Goal: Transaction & Acquisition: Purchase product/service

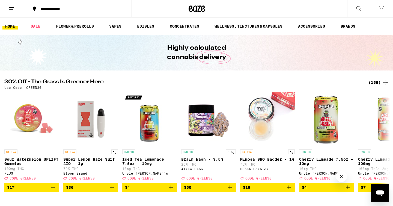
click at [377, 84] on div "(158)" at bounding box center [378, 82] width 20 height 7
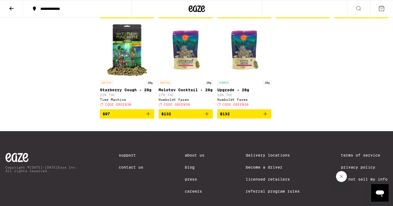
scroll to position [3263, 0]
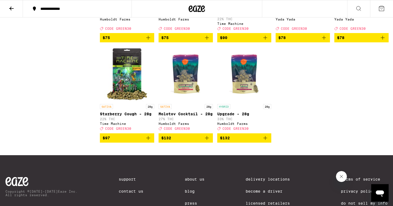
click at [7, 8] on button at bounding box center [11, 8] width 23 height 17
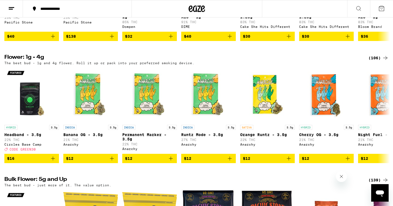
scroll to position [718, 0]
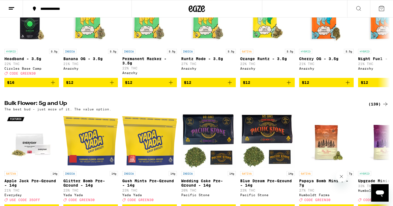
click at [372, 107] on div "(139)" at bounding box center [378, 104] width 20 height 7
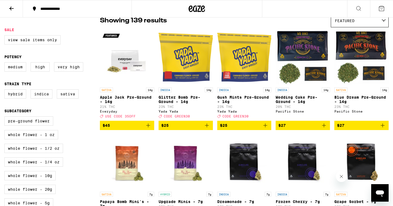
scroll to position [47, 0]
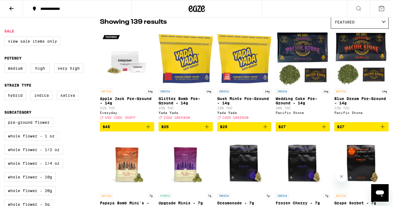
click at [22, 104] on div "Hybrid Indica Sativa" at bounding box center [51, 98] width 95 height 14
click at [22, 100] on label "Hybrid" at bounding box center [15, 95] width 22 height 9
click at [6, 92] on input "Hybrid" at bounding box center [5, 91] width 0 height 0
checkbox input "true"
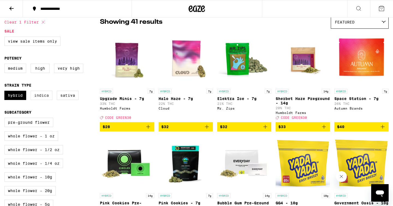
click at [35, 100] on label "Indica" at bounding box center [42, 95] width 22 height 9
click at [6, 92] on input "Indica" at bounding box center [5, 91] width 0 height 0
checkbox input "true"
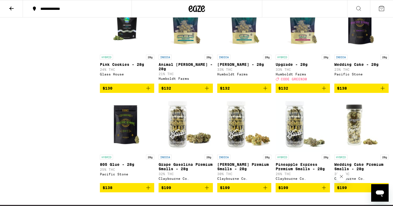
scroll to position [1694, 0]
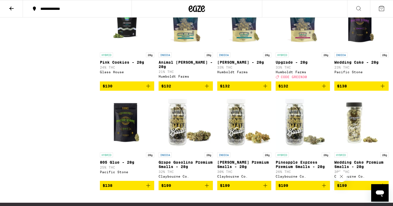
click at [303, 50] on img "Open page for Upgrade - 28g from Humboldt Farms" at bounding box center [302, 22] width 54 height 55
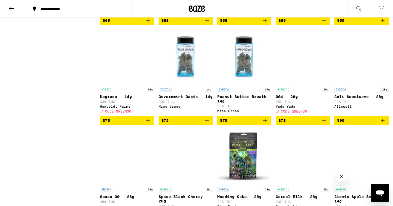
scroll to position [1261, 0]
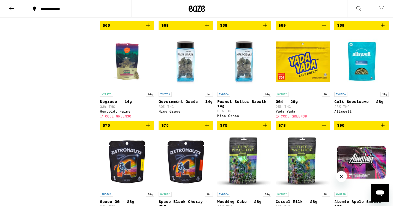
click at [124, 89] on img "Open page for Upgrade - 14g from Humboldt Farms" at bounding box center [127, 61] width 54 height 55
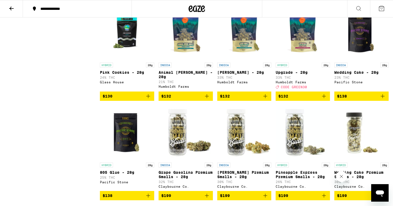
scroll to position [1670, 0]
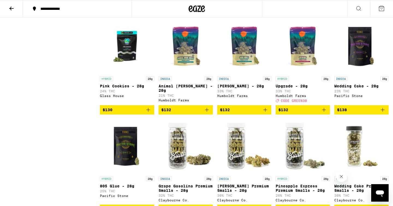
click at [306, 113] on span "$132" at bounding box center [302, 109] width 49 height 7
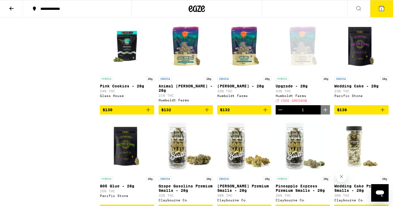
click at [305, 73] on div "Open page for Upgrade - 28g from Humboldt Farms" at bounding box center [302, 46] width 54 height 55
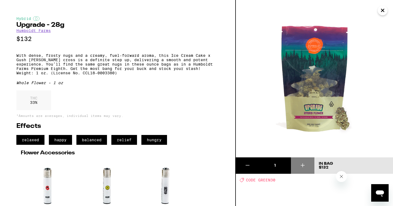
click at [381, 13] on icon "Close" at bounding box center [382, 10] width 7 height 8
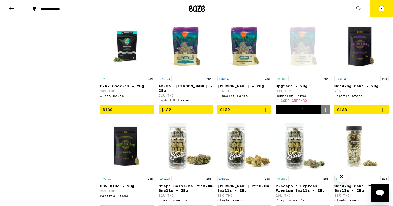
click at [382, 10] on span "1" at bounding box center [381, 8] width 2 height 3
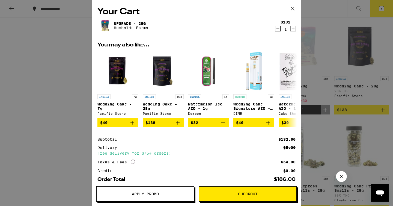
click at [171, 195] on span "Apply Promo" at bounding box center [145, 194] width 97 height 4
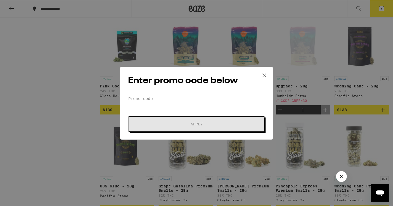
click at [189, 96] on input "Promo Code" at bounding box center [196, 98] width 137 height 8
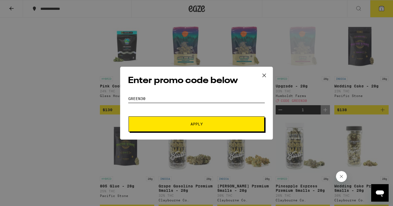
type input "GReen30"
click at [205, 119] on button "Apply" at bounding box center [196, 123] width 136 height 15
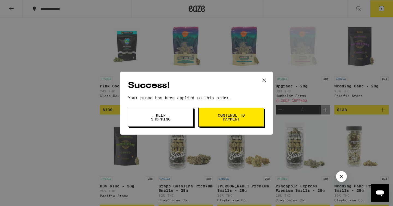
click at [266, 83] on icon at bounding box center [264, 80] width 8 height 8
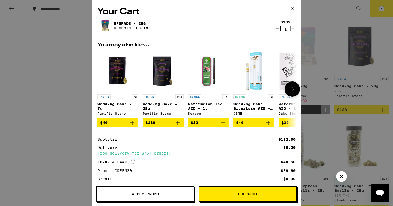
scroll to position [37, 0]
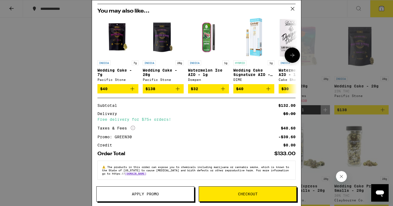
drag, startPoint x: 252, startPoint y: 193, endPoint x: 255, endPoint y: 53, distance: 140.2
click at [255, 53] on div "Your Cart Upgrade - 28g Humboldt Farms $132 1 You may also like... INDICA 7g We…" at bounding box center [196, 103] width 209 height 206
click at [256, 189] on button "Checkout" at bounding box center [247, 193] width 98 height 15
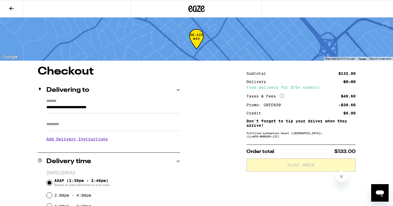
scroll to position [22, 0]
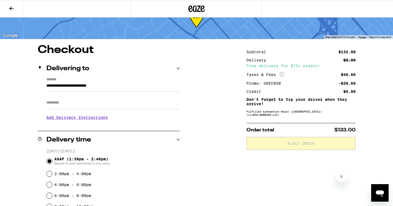
click at [159, 104] on input "Apt/Suite" at bounding box center [113, 102] width 134 height 13
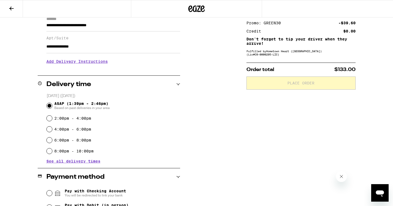
scroll to position [145, 0]
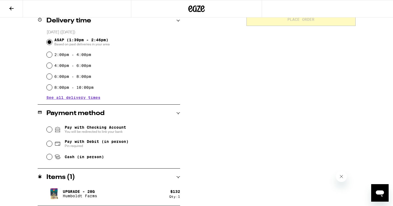
type input "**********"
click at [50, 155] on input "Cash (in person)" at bounding box center [49, 156] width 5 height 5
radio input "true"
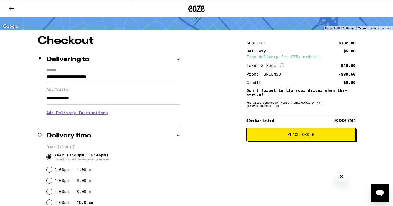
scroll to position [25, 0]
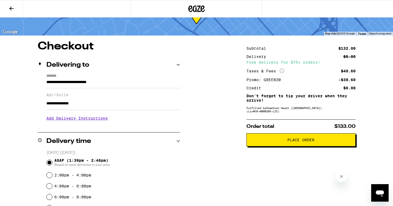
click at [324, 141] on span "Place Order" at bounding box center [301, 140] width 100 height 4
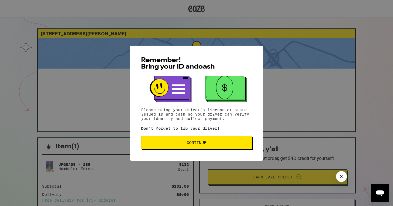
click at [195, 146] on button "Continue" at bounding box center [196, 142] width 111 height 13
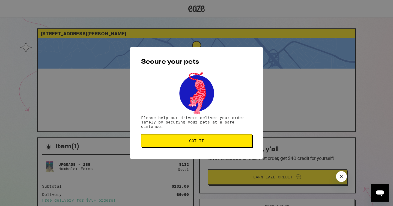
click at [195, 146] on button "Got it" at bounding box center [196, 140] width 111 height 13
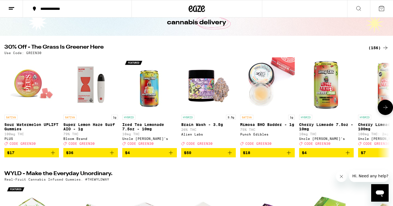
scroll to position [29, 0]
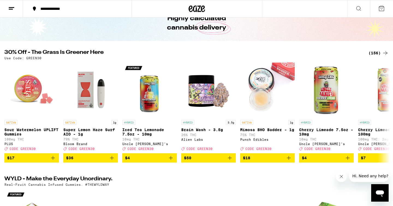
click at [382, 52] on icon at bounding box center [385, 53] width 7 height 7
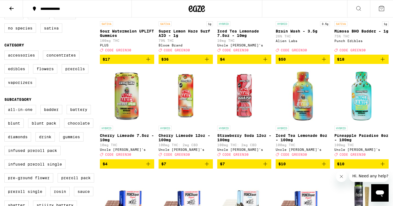
scroll to position [117, 0]
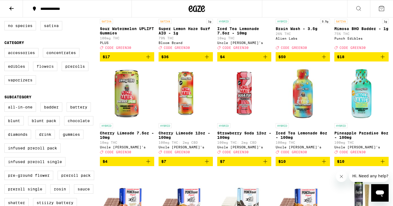
click at [44, 70] on label "Flowers" at bounding box center [45, 66] width 24 height 9
click at [6, 49] on input "Flowers" at bounding box center [5, 49] width 0 height 0
checkbox input "true"
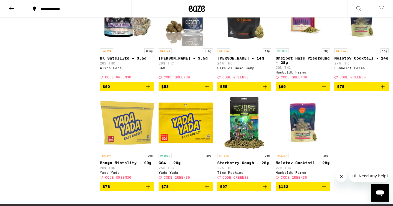
scroll to position [607, 0]
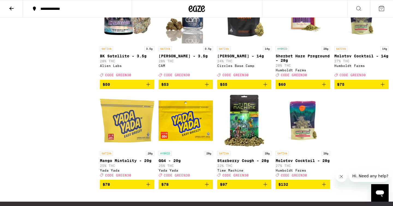
click at [308, 40] on img "Open page for Sherbet Haze Preground - 28g from Humboldt Farms" at bounding box center [302, 16] width 54 height 55
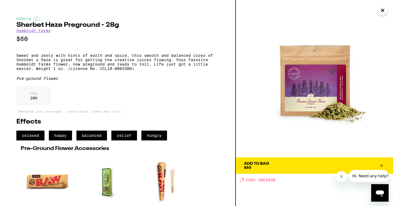
click at [381, 14] on button "Close" at bounding box center [382, 10] width 10 height 10
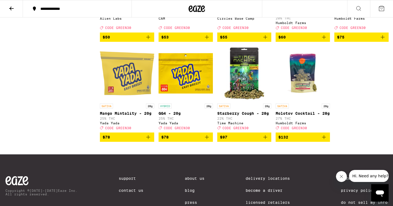
scroll to position [654, 0]
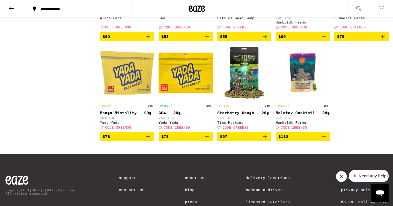
click at [246, 100] on img "Open page for Starberry Cough - 28g from Time Machine" at bounding box center [244, 73] width 54 height 55
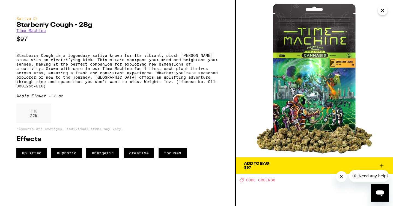
click at [378, 11] on button "Close" at bounding box center [382, 10] width 10 height 10
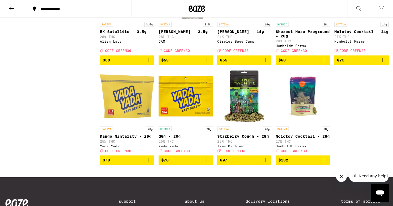
scroll to position [637, 0]
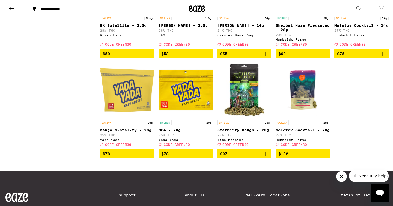
click at [311, 117] on img "Open page for Molotov Cocktail - 28g from Humboldt Farms" at bounding box center [302, 90] width 54 height 55
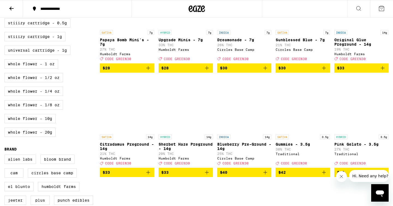
scroll to position [266, 0]
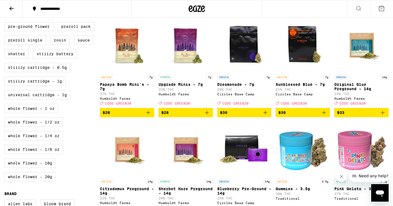
click at [10, 6] on icon at bounding box center [11, 8] width 7 height 7
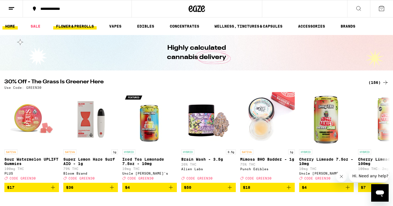
click at [157, 29] on link "EDIBLES" at bounding box center [145, 26] width 23 height 7
click at [82, 25] on link "FLOWER & PREROLLS" at bounding box center [74, 26] width 43 height 7
click at [92, 27] on link "FLOWER & PREROLLS" at bounding box center [74, 26] width 43 height 7
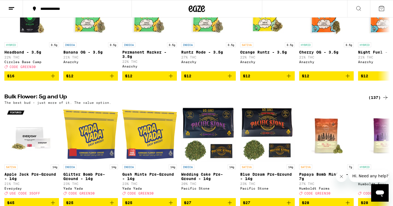
scroll to position [106, 0]
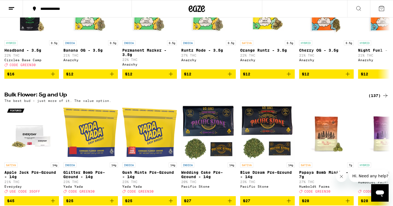
click at [380, 98] on div "(137)" at bounding box center [378, 95] width 20 height 7
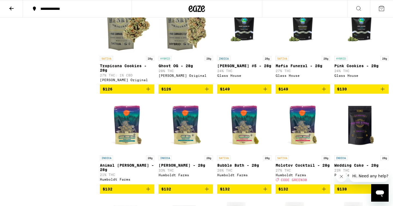
scroll to position [2496, 0]
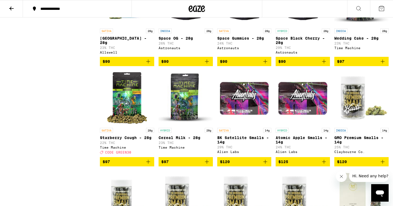
scroll to position [2146, 0]
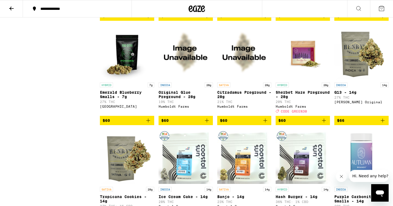
scroll to position [1664, 0]
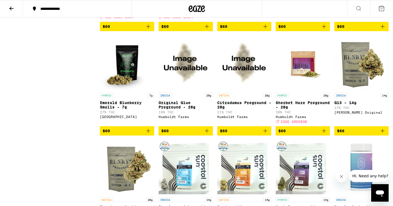
click at [310, 31] on button "$60" at bounding box center [302, 26] width 54 height 9
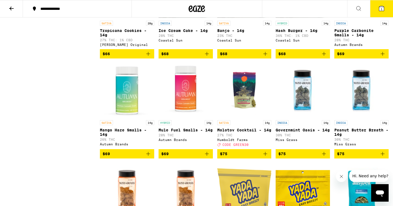
scroll to position [1838, 0]
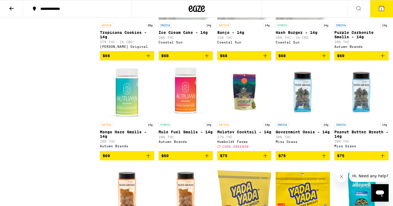
click at [303, 59] on span "$68" at bounding box center [302, 55] width 49 height 7
click at [380, 12] on button "2" at bounding box center [381, 8] width 23 height 17
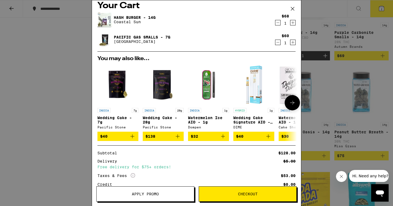
scroll to position [1, 0]
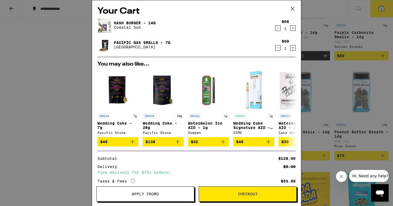
click at [279, 49] on icon "Decrement" at bounding box center [277, 47] width 5 height 7
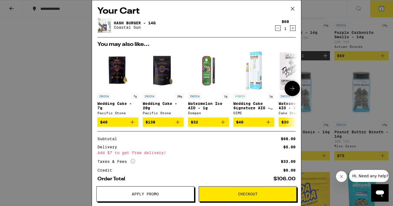
scroll to position [29, 0]
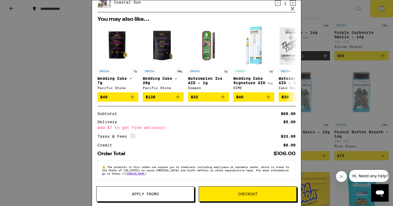
click at [60, 105] on div "Your Cart Hash Burger - 14g Coastal Sun $68 1 You may also like... INDICA 7g We…" at bounding box center [196, 103] width 393 height 206
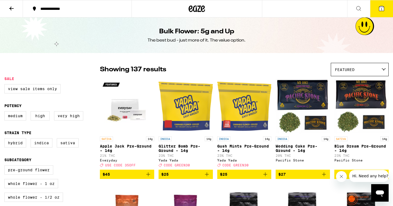
click at [17, 10] on button at bounding box center [11, 8] width 23 height 17
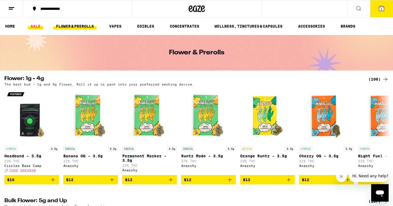
click at [37, 27] on link "SALE" at bounding box center [35, 26] width 15 height 7
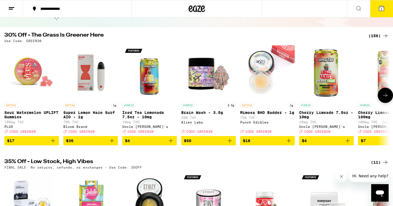
scroll to position [40, 0]
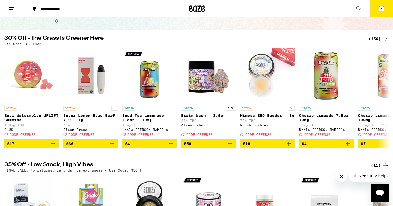
click at [377, 40] on div "(156)" at bounding box center [378, 38] width 20 height 7
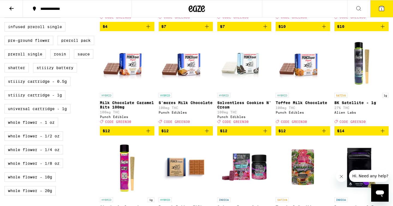
scroll to position [257, 0]
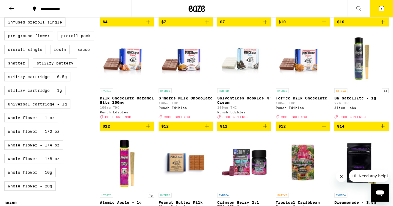
click at [230, 129] on span "$12" at bounding box center [244, 126] width 49 height 7
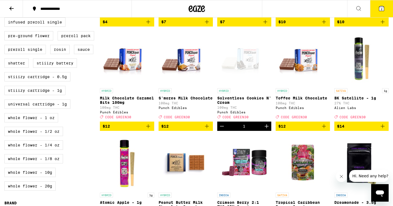
click at [384, 8] on button "2" at bounding box center [381, 8] width 23 height 17
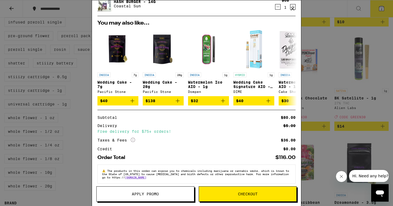
scroll to position [49, 0]
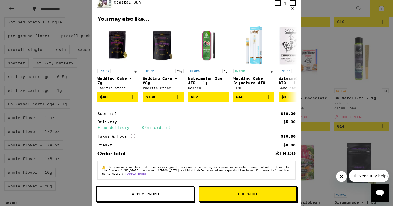
click at [165, 194] on span "Apply Promo" at bounding box center [145, 194] width 97 height 4
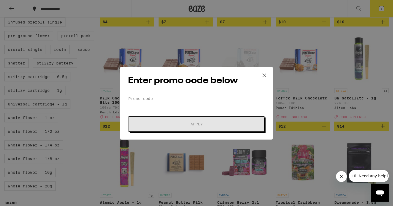
click at [194, 99] on input "Promo Code" at bounding box center [196, 98] width 137 height 8
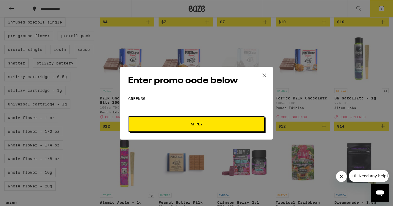
type input "green30"
click at [211, 116] on button "Apply" at bounding box center [196, 123] width 136 height 15
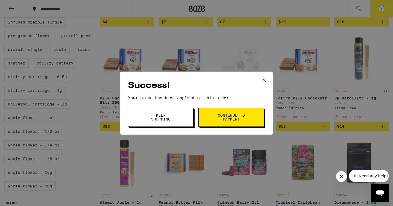
click at [269, 79] on button at bounding box center [263, 80] width 17 height 17
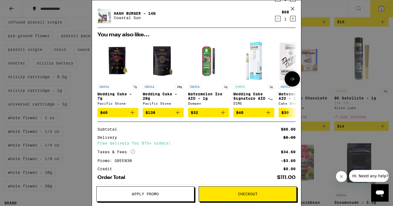
scroll to position [57, 0]
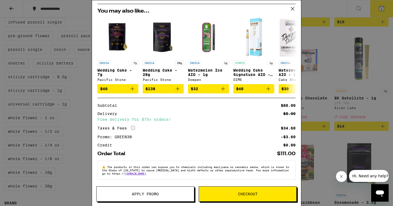
click at [245, 194] on span "Checkout" at bounding box center [248, 194] width 20 height 4
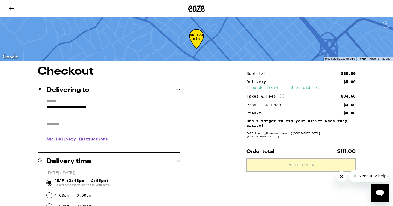
click at [136, 128] on input "Apt/Suite" at bounding box center [113, 124] width 134 height 13
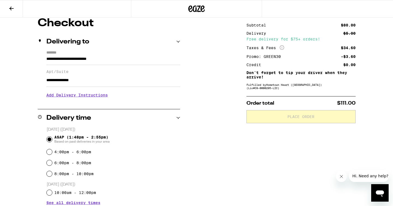
scroll to position [58, 0]
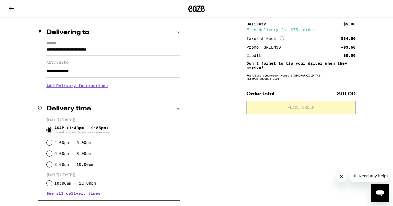
type input "**********"
click at [92, 87] on h3 "Add Delivery Instructions" at bounding box center [113, 85] width 134 height 13
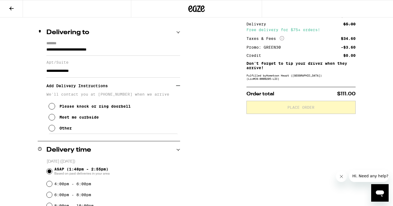
click at [74, 106] on button "Please knock or ring doorbell" at bounding box center [90, 106] width 82 height 11
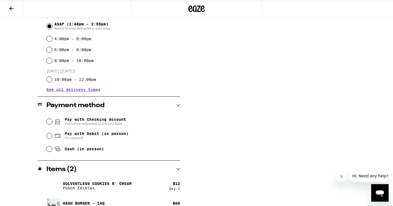
scroll to position [214, 0]
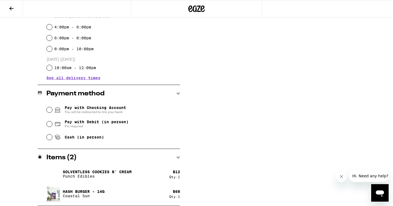
click at [73, 133] on div "Cash (in person)" at bounding box center [113, 137] width 133 height 12
click at [72, 138] on span "Cash (in person)" at bounding box center [84, 137] width 39 height 4
click at [52, 138] on input "Cash (in person)" at bounding box center [49, 136] width 5 height 5
radio input "true"
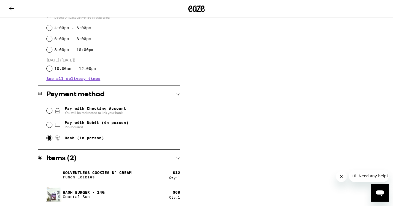
scroll to position [0, 0]
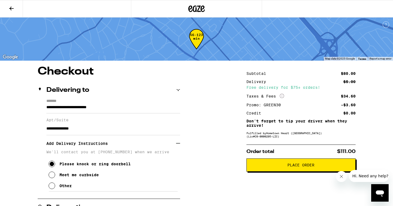
click at [311, 162] on button "Place Order" at bounding box center [300, 164] width 109 height 13
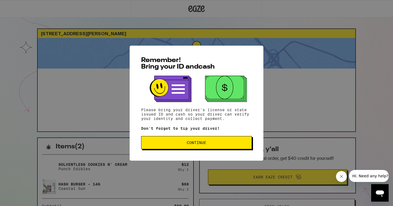
click at [178, 141] on button "Continue" at bounding box center [196, 142] width 111 height 13
